Goal: Transaction & Acquisition: Purchase product/service

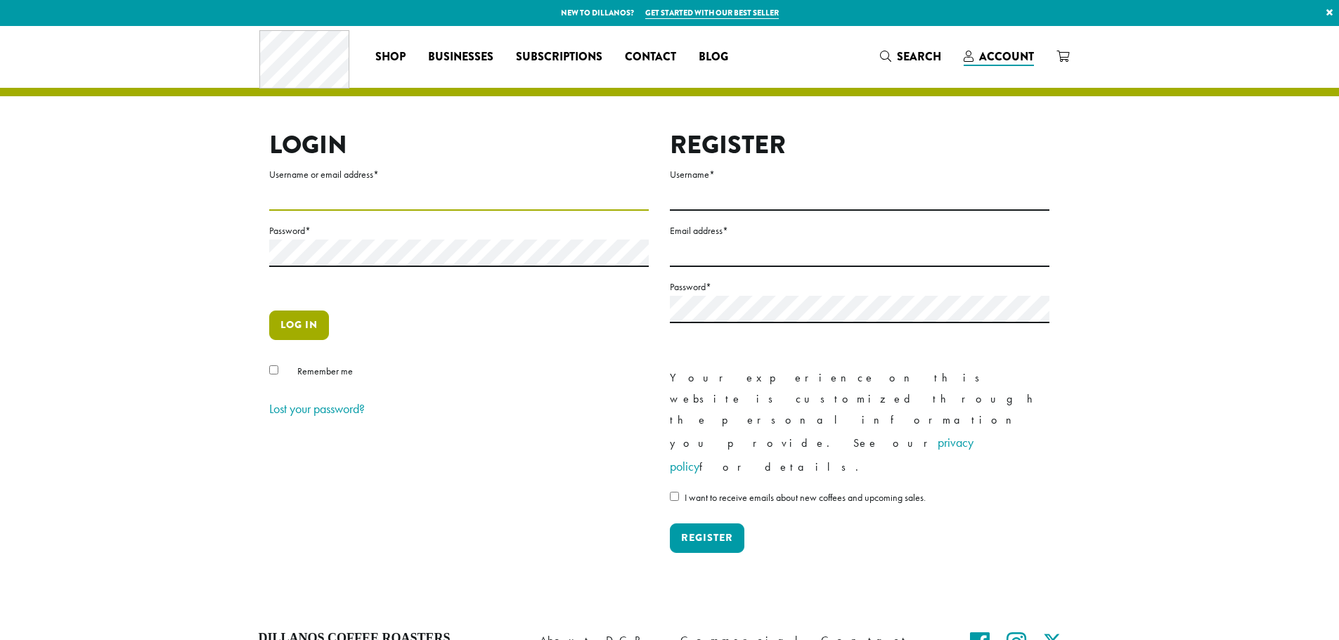
type input "**********"
click at [294, 320] on button "Log in" at bounding box center [299, 326] width 60 height 30
click at [282, 323] on button "Log in" at bounding box center [299, 326] width 60 height 30
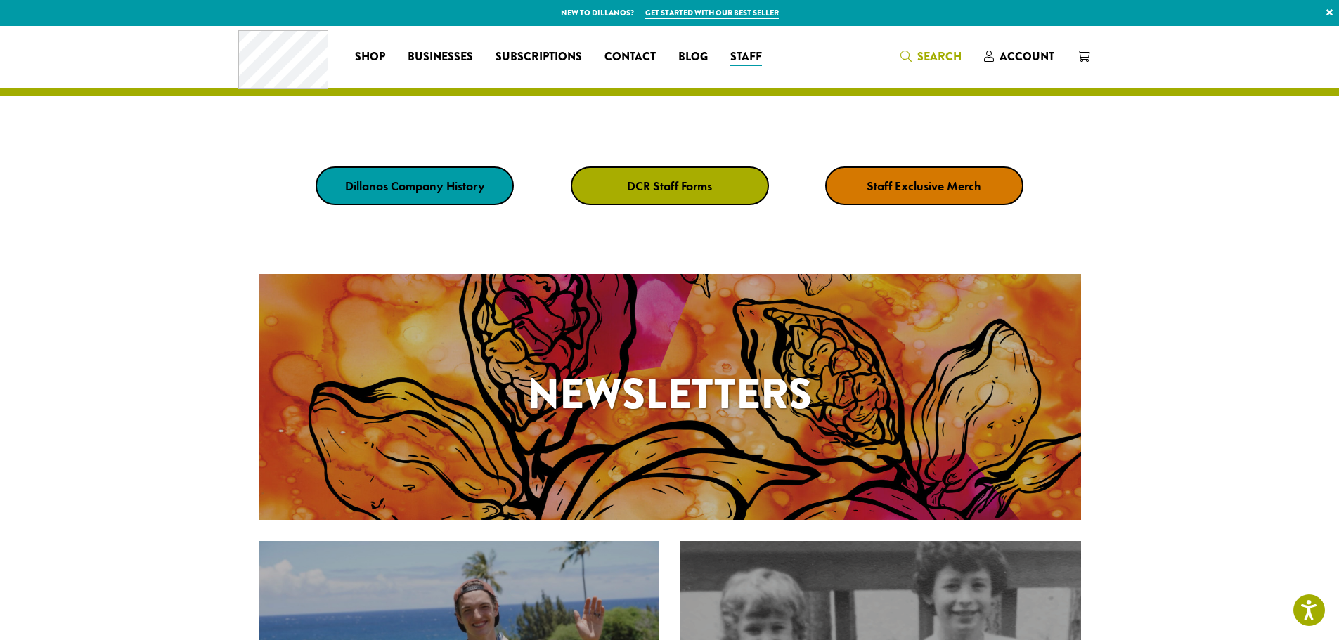
click at [911, 55] on icon "Search" at bounding box center [905, 56] width 11 height 11
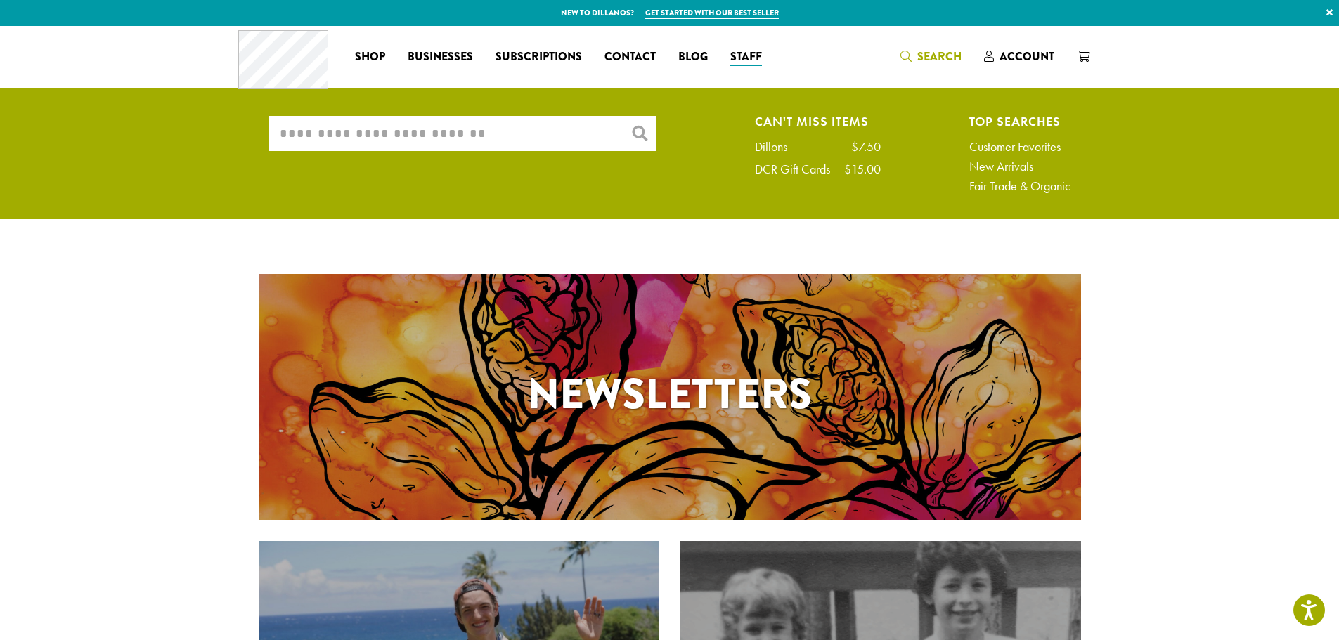
click at [498, 136] on input "What are you searching for?" at bounding box center [462, 133] width 387 height 35
type input "*"
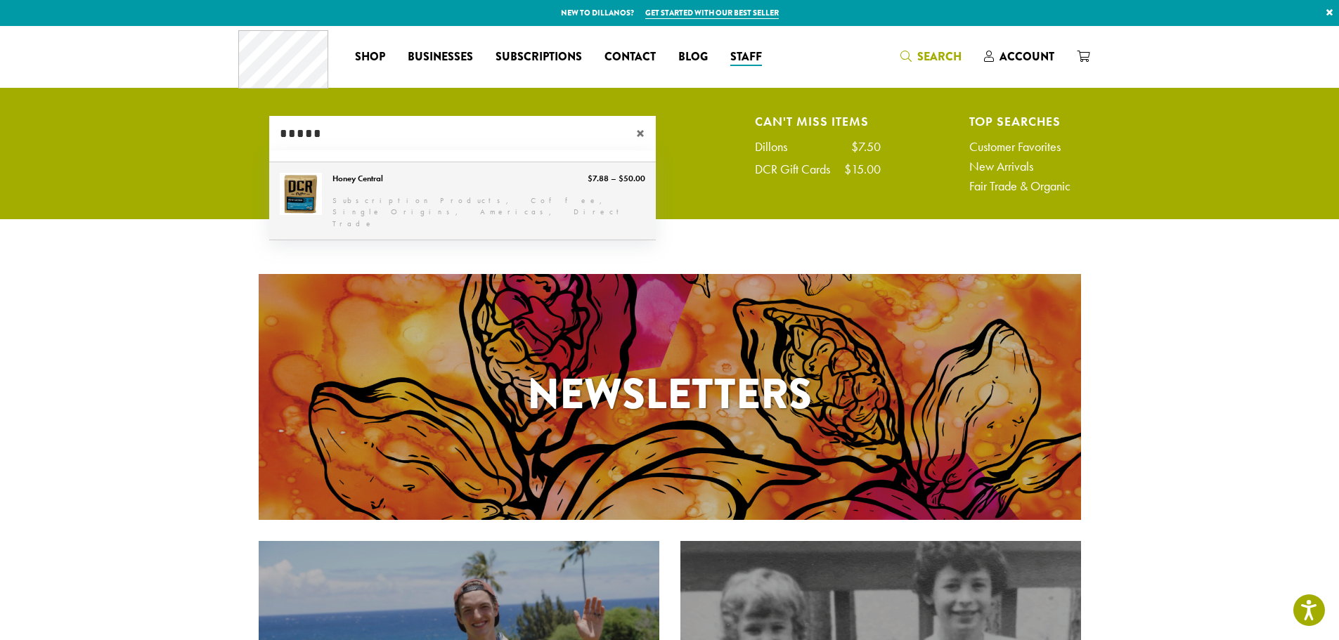
type input "*****"
click at [370, 178] on link "Honey Central" at bounding box center [462, 201] width 387 height 78
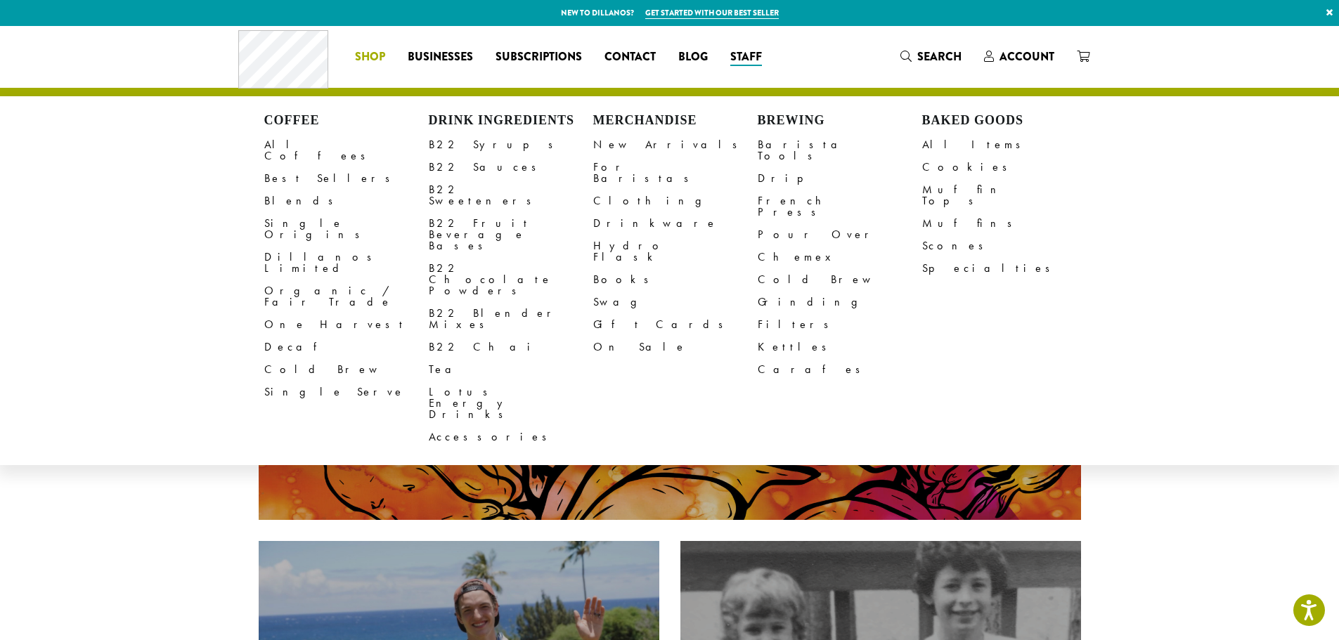
click at [372, 52] on span "Shop" at bounding box center [370, 57] width 30 height 18
click at [291, 146] on link "All Coffees" at bounding box center [346, 151] width 164 height 34
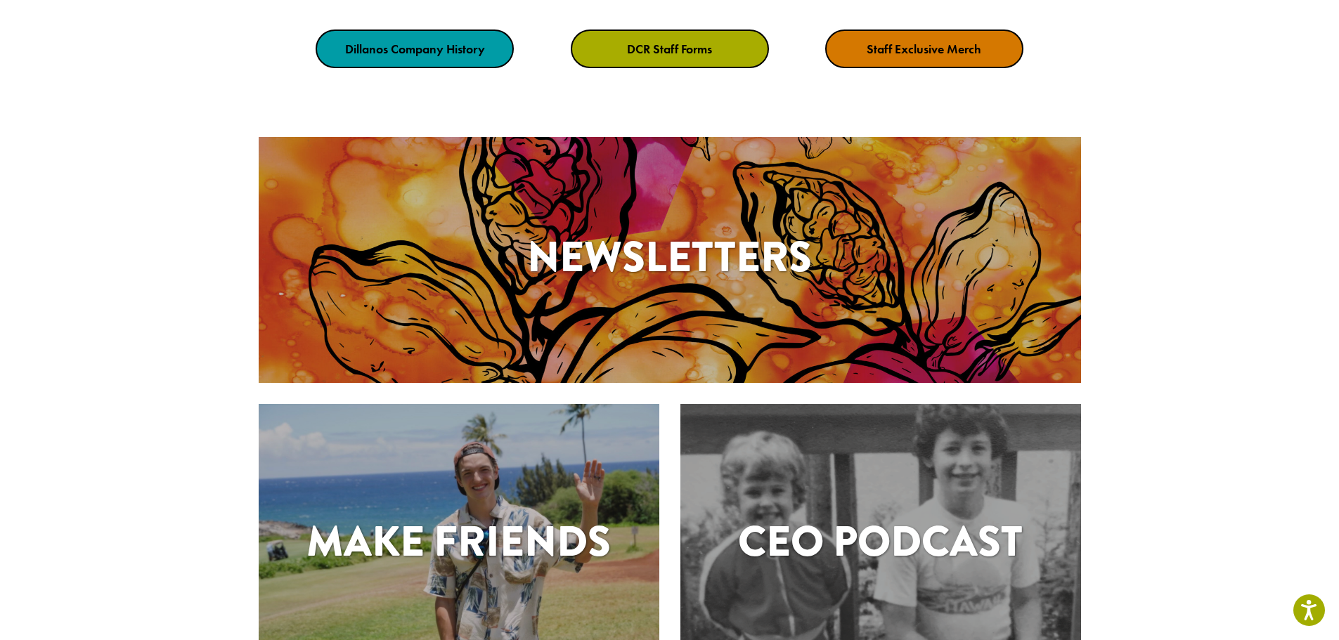
scroll to position [351, 0]
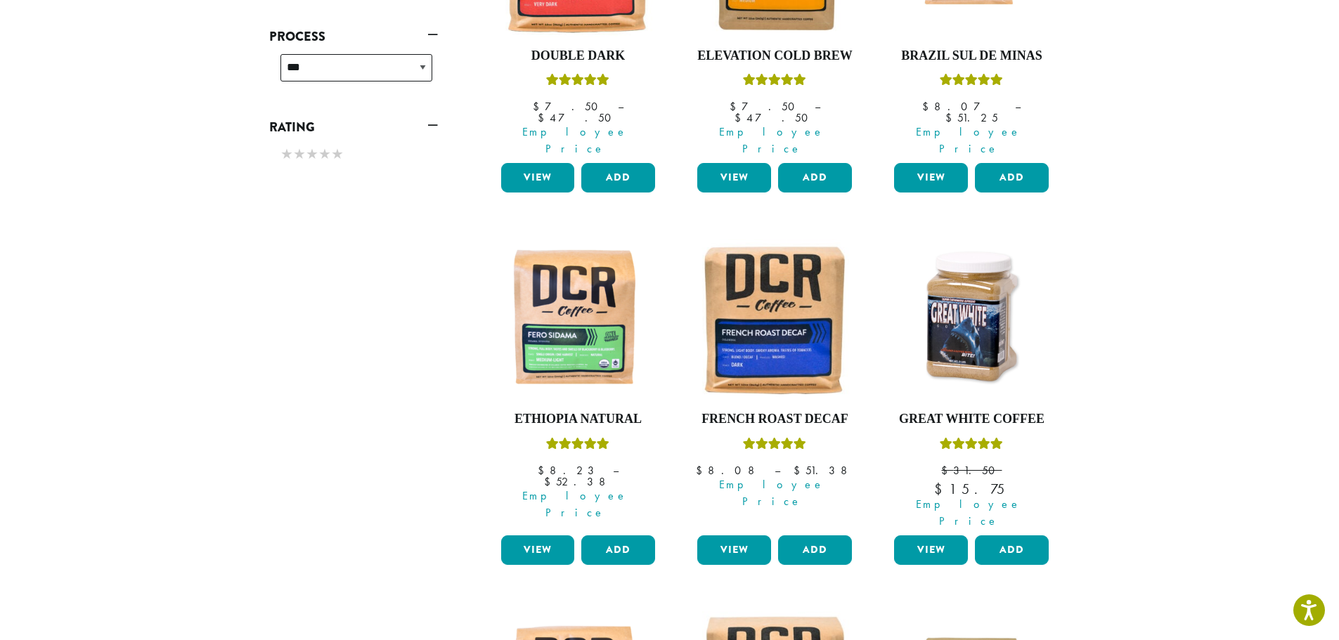
scroll to position [984, 0]
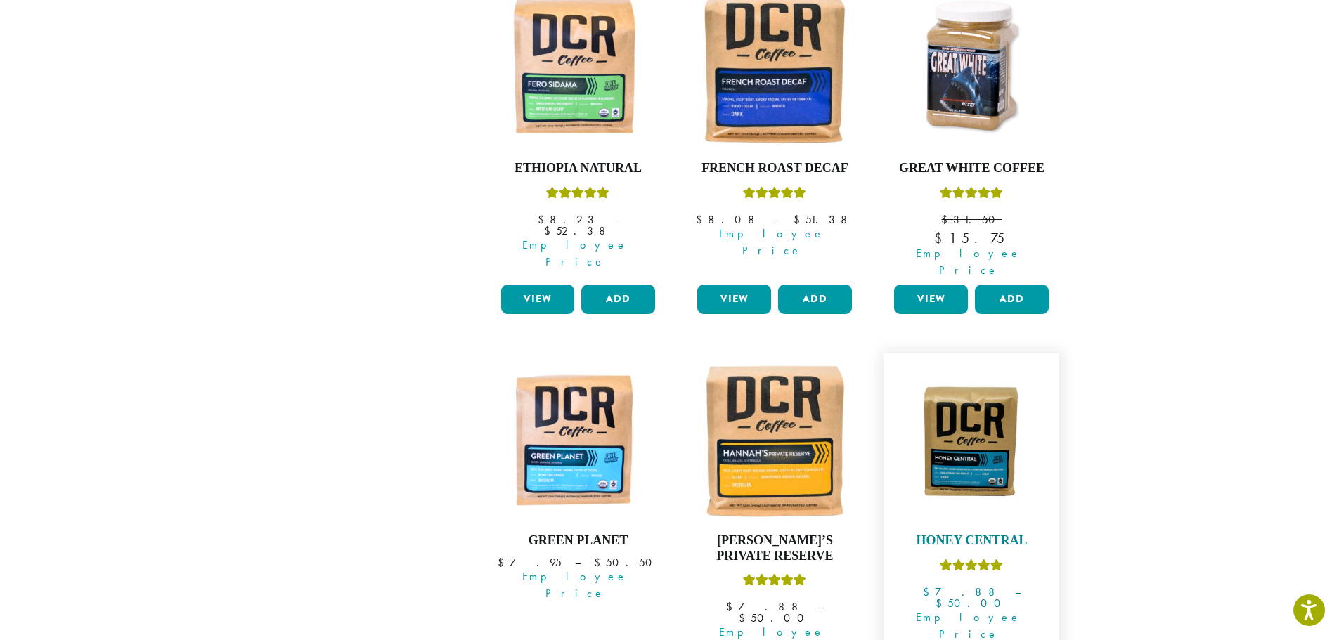
click at [949, 389] on img at bounding box center [971, 441] width 162 height 121
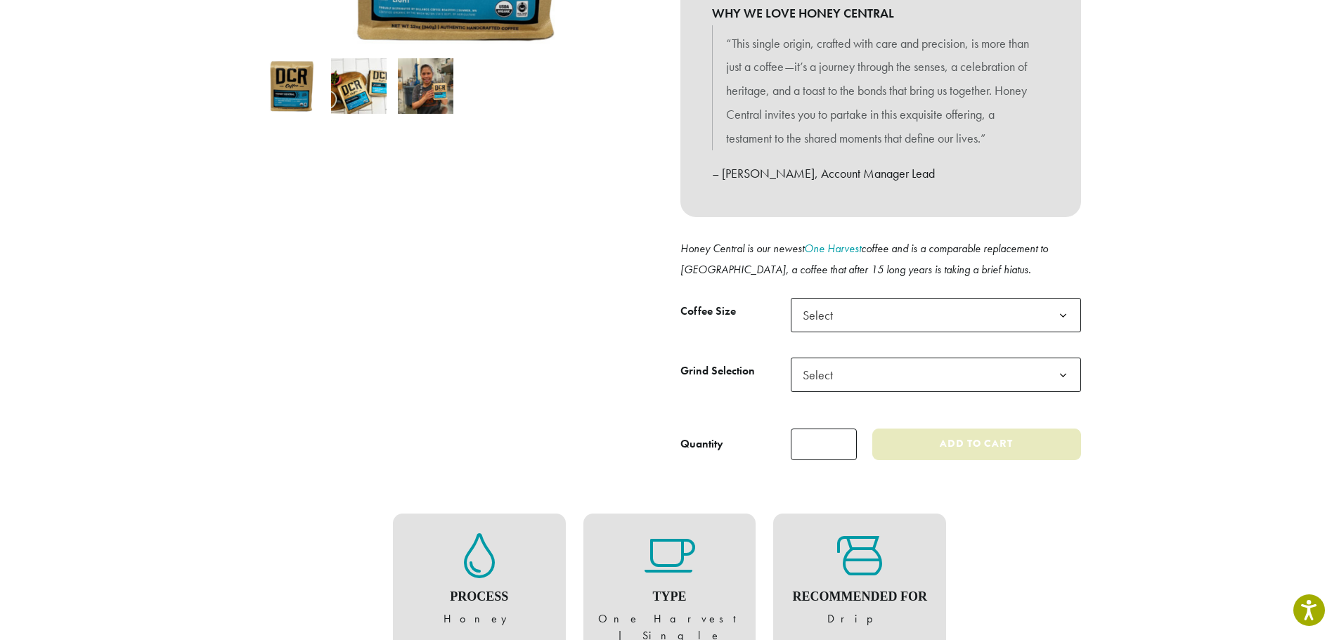
scroll to position [422, 0]
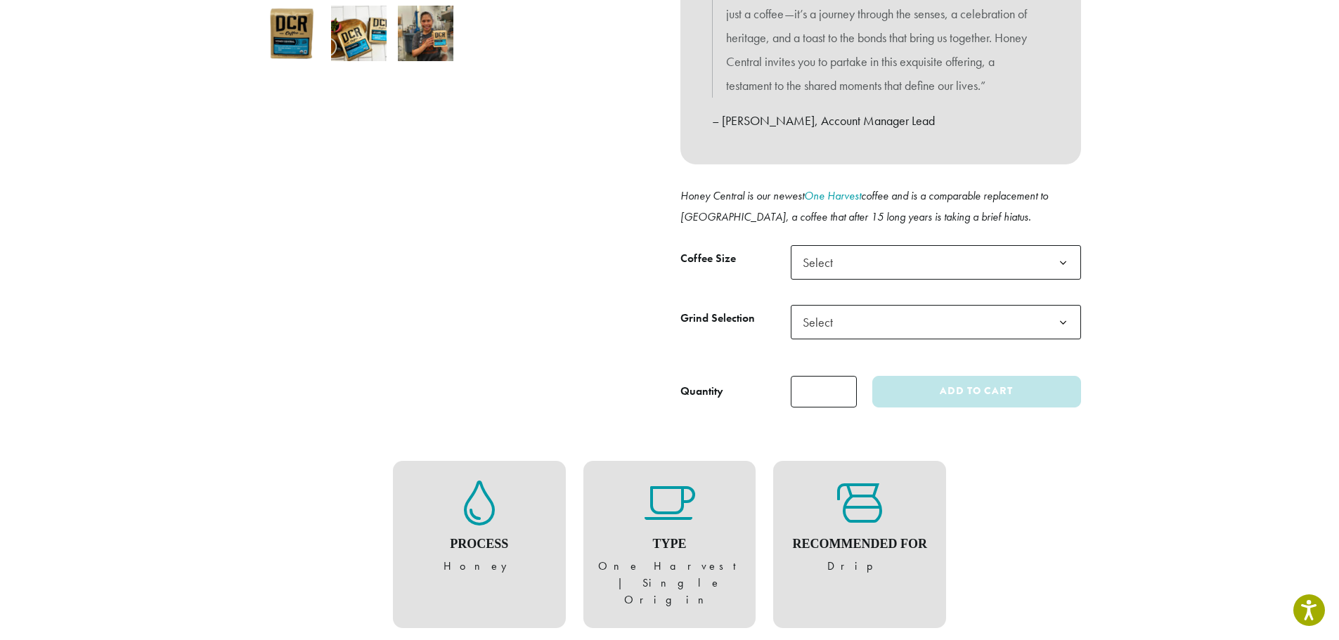
click at [1050, 254] on b at bounding box center [1063, 263] width 34 height 34
click at [1060, 259] on b at bounding box center [1063, 263] width 34 height 34
click at [1114, 252] on section "Home › Coffee › Single Origins › Americas › Honey Central Light Roast Honey Cen…" at bounding box center [669, 535] width 1339 height 1862
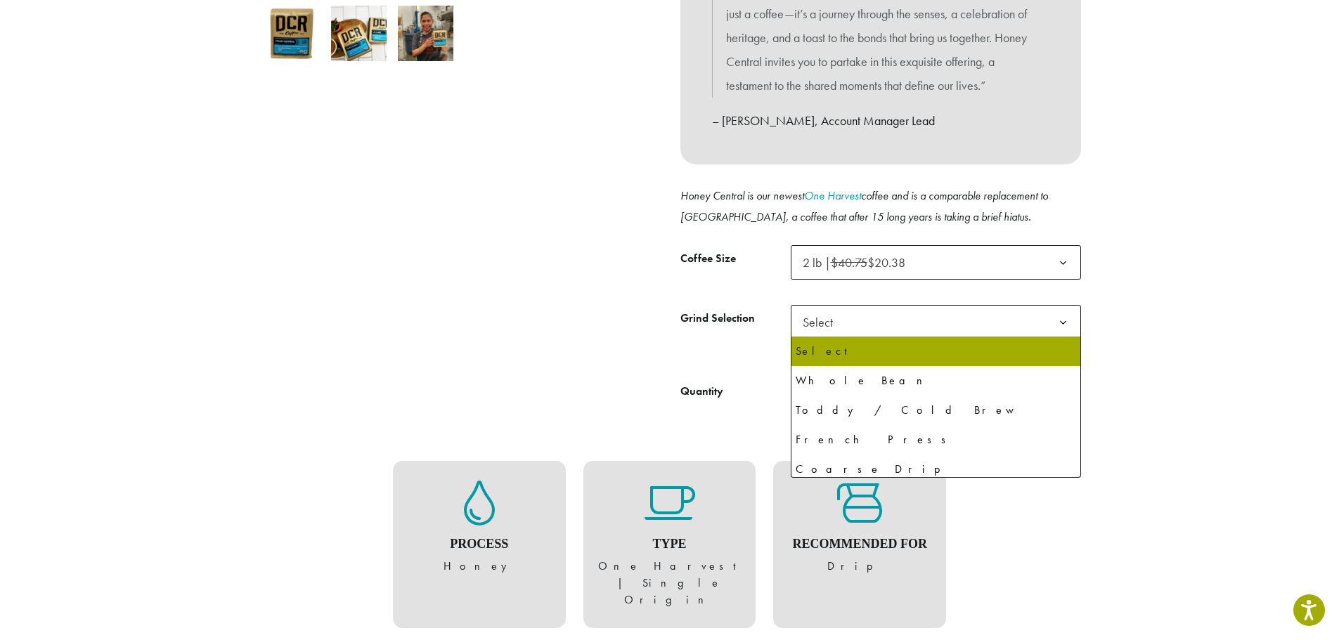
click at [997, 311] on span "Select" at bounding box center [936, 322] width 290 height 34
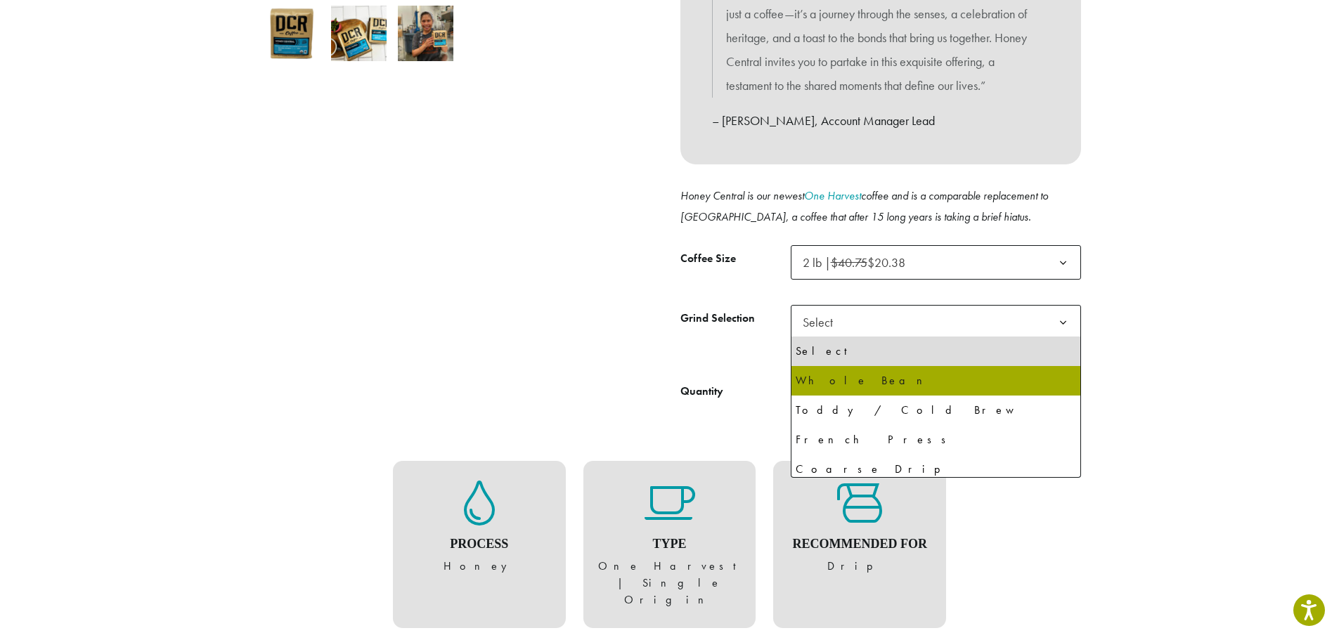
select select "**********"
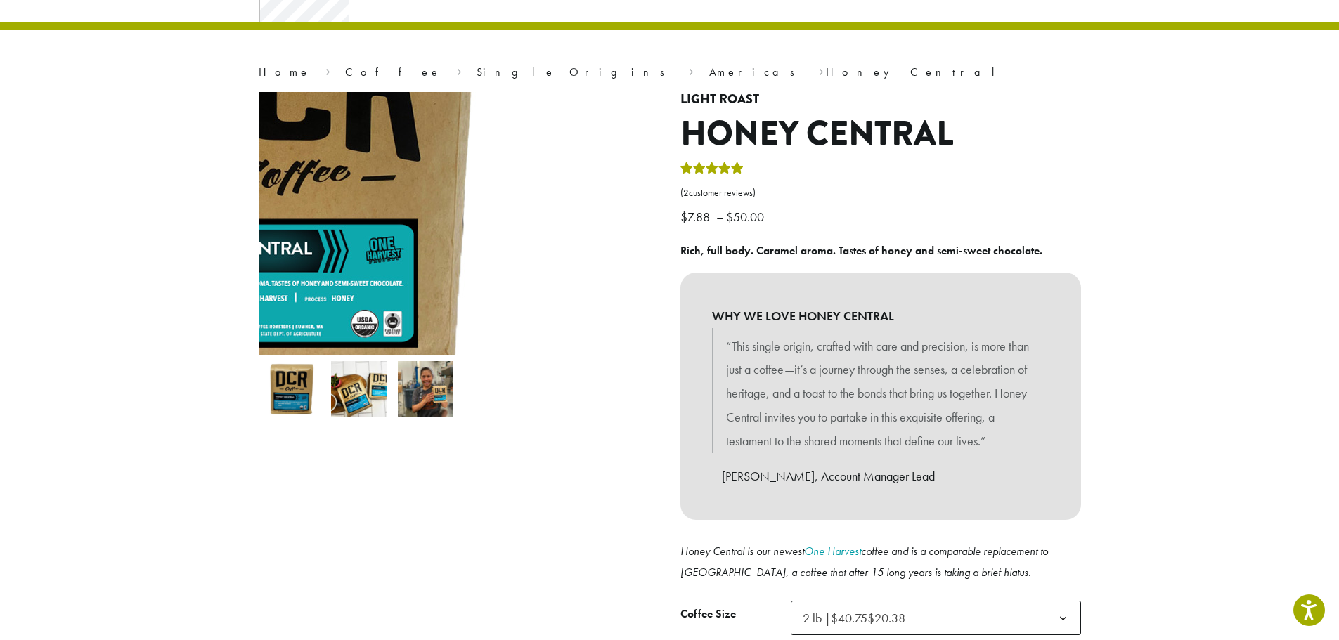
scroll to position [0, 0]
